Goal: Obtain resource: Download file/media

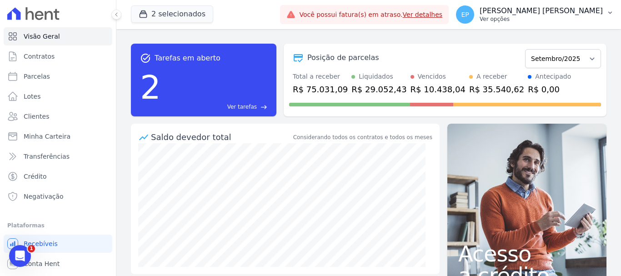
click at [582, 18] on p "Ver opções" at bounding box center [541, 18] width 123 height 7
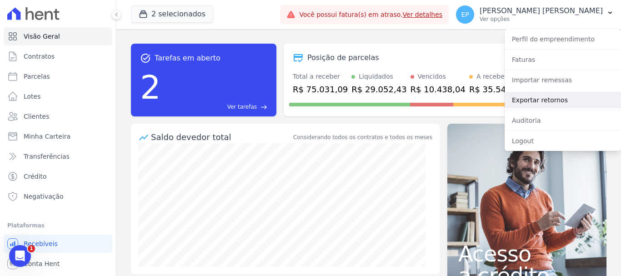
click at [524, 100] on link "Exportar retornos" at bounding box center [563, 100] width 116 height 16
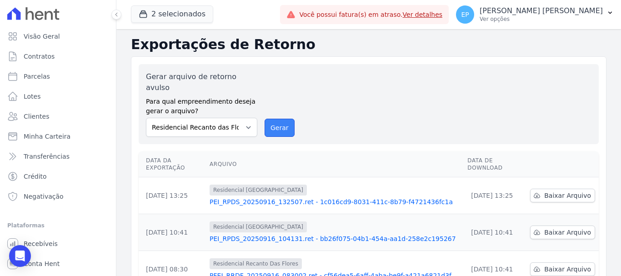
click at [273, 120] on button "Gerar" at bounding box center [280, 128] width 30 height 18
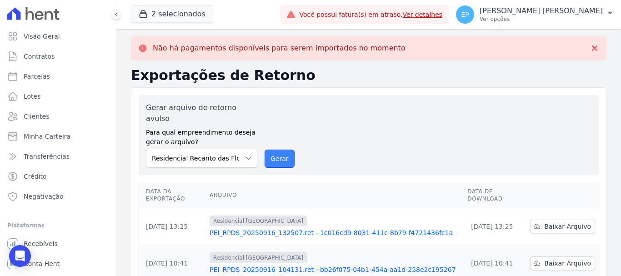
click at [283, 150] on button "Gerar" at bounding box center [280, 159] width 30 height 18
